Goal: Information Seeking & Learning: Check status

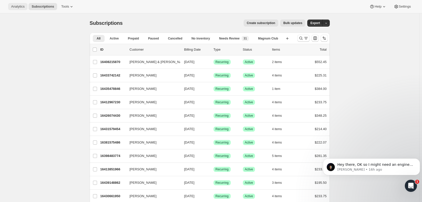
click at [20, 6] on span "Analytics" at bounding box center [17, 7] width 13 height 4
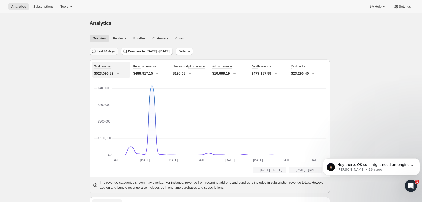
click at [107, 50] on span "Last 30 days" at bounding box center [106, 51] width 18 height 4
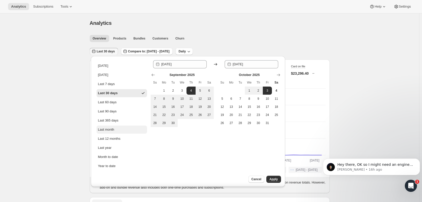
click at [109, 129] on div "Last month" at bounding box center [106, 129] width 16 height 5
type input "[DATE]"
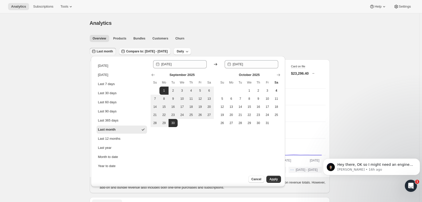
click at [131, 51] on span "Compare to: [DATE] - [DATE]" at bounding box center [146, 51] width 41 height 4
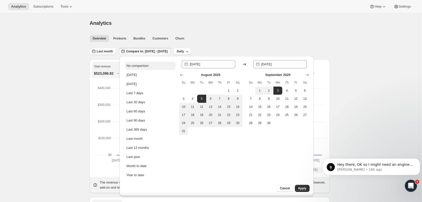
click at [132, 65] on div "No comparison" at bounding box center [138, 65] width 22 height 5
type input "[DATE]"
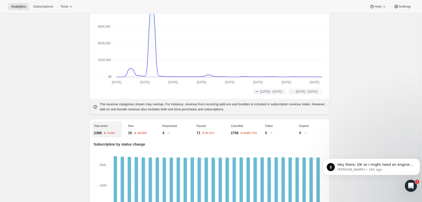
scroll to position [68, 0]
